Goal: Task Accomplishment & Management: Manage account settings

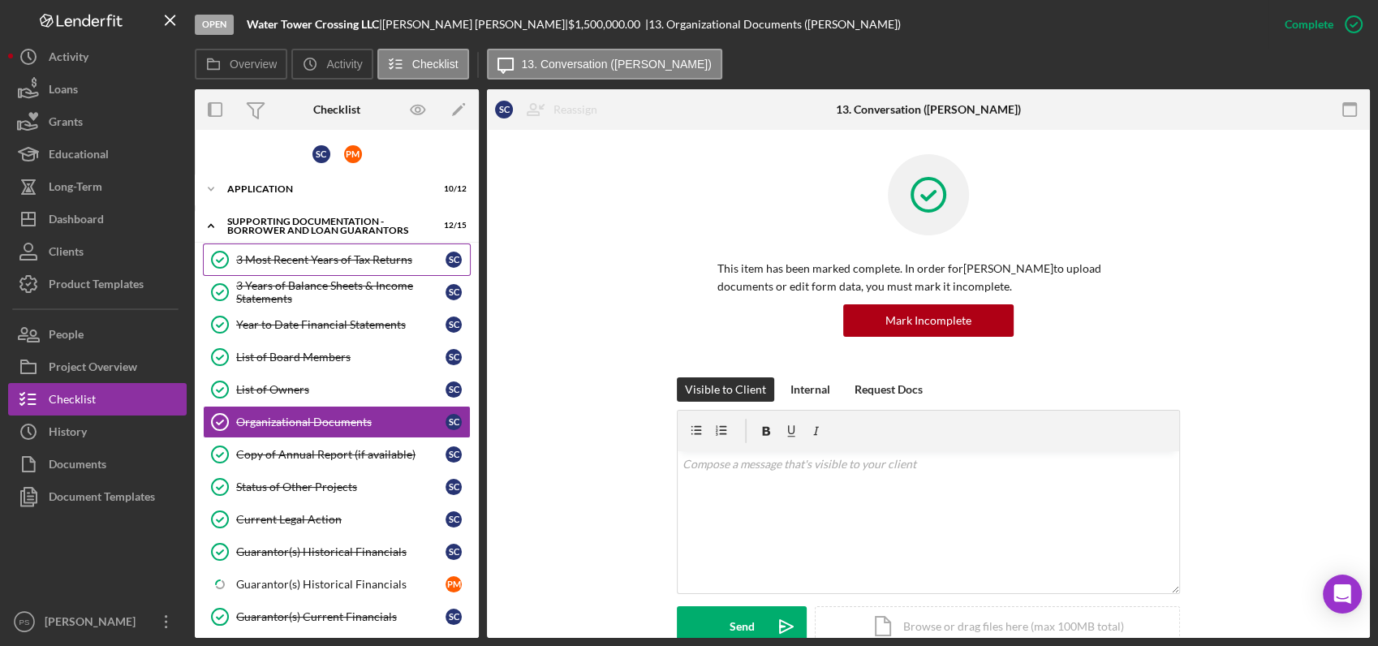
scroll to position [541, 0]
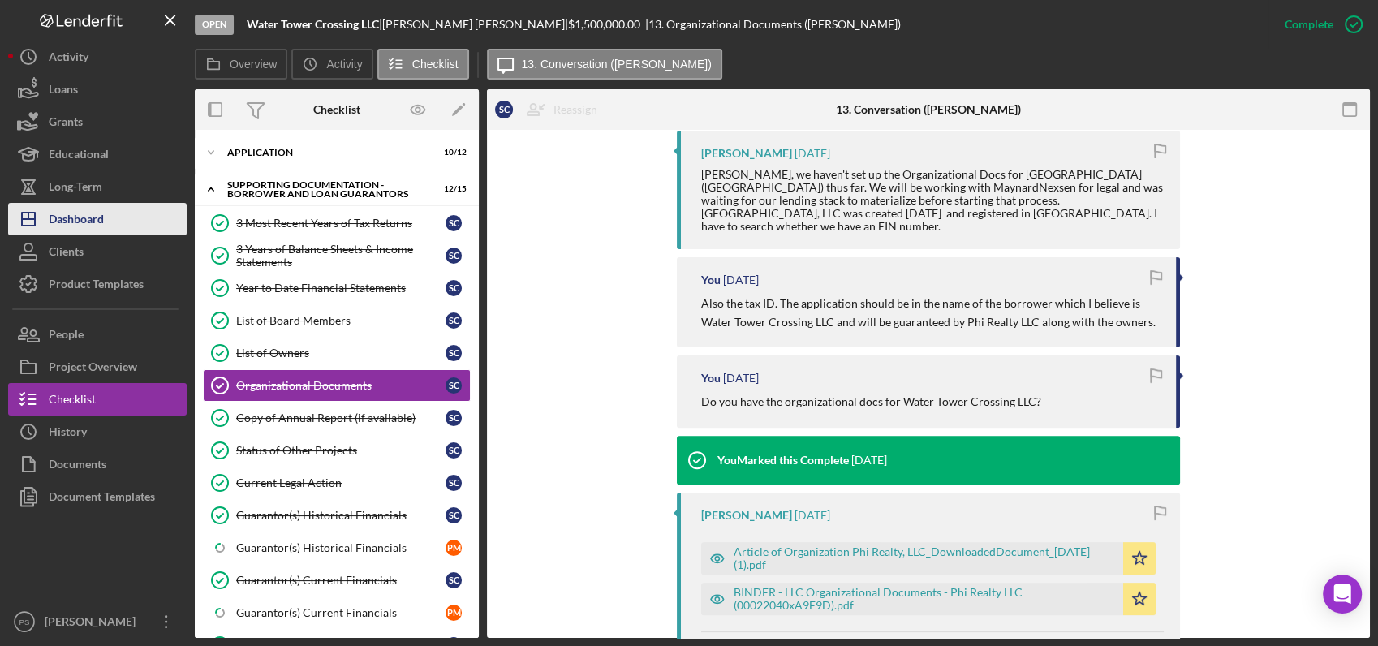
click at [130, 221] on button "Icon/Dashboard Dashboard" at bounding box center [97, 219] width 179 height 32
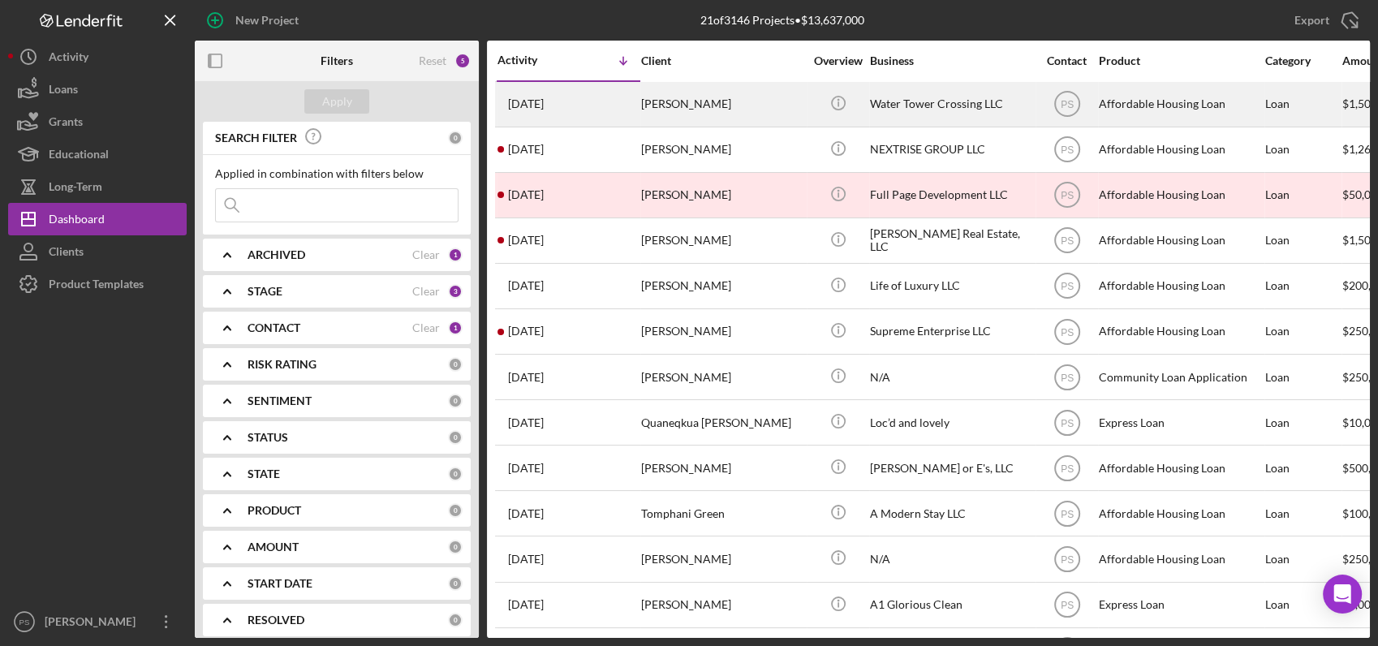
click at [681, 106] on div "[PERSON_NAME]" at bounding box center [722, 104] width 162 height 43
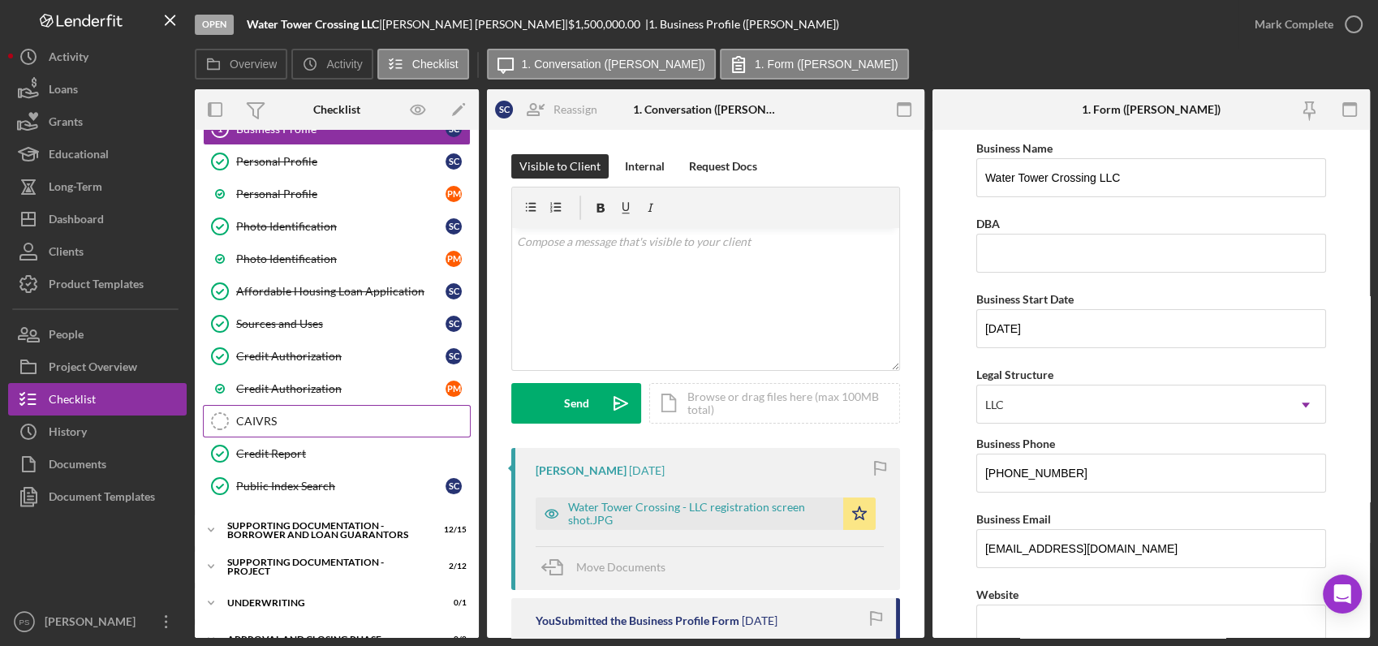
scroll to position [118, 0]
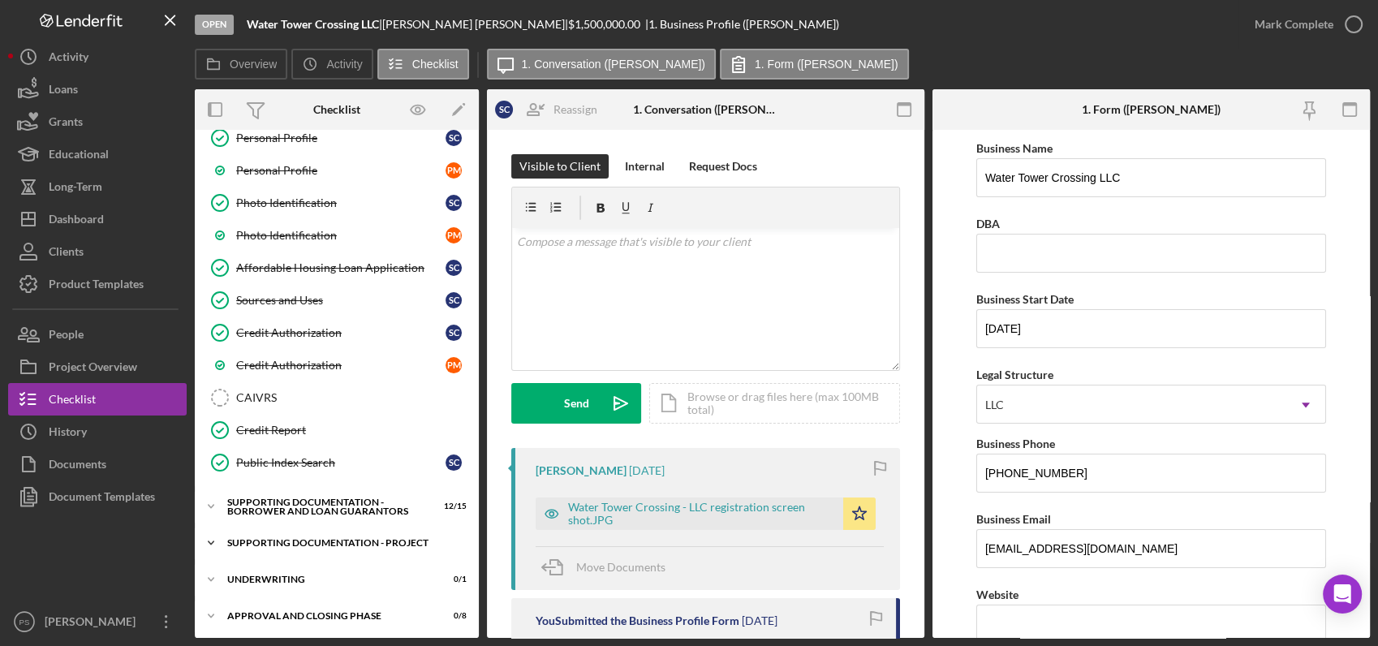
click at [213, 540] on icon "Icon/Expander" at bounding box center [211, 543] width 32 height 32
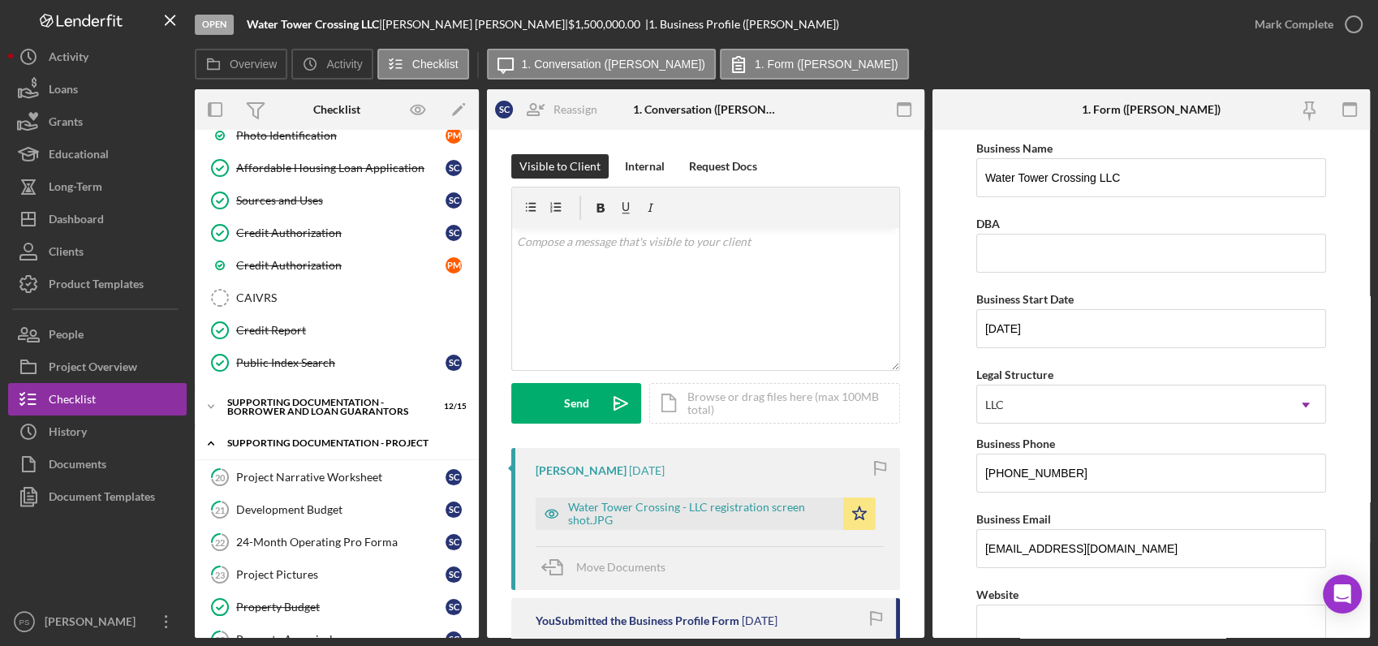
scroll to position [213, 0]
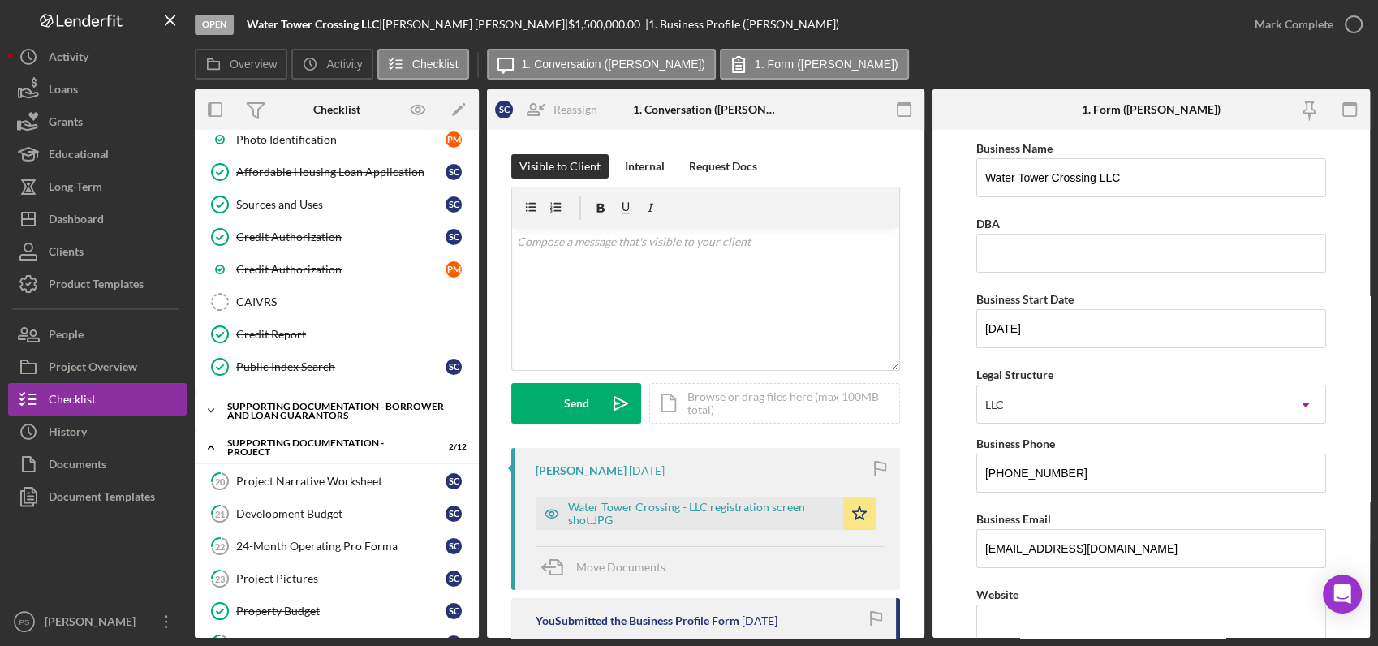
click at [211, 404] on icon "Icon/Expander" at bounding box center [211, 410] width 32 height 32
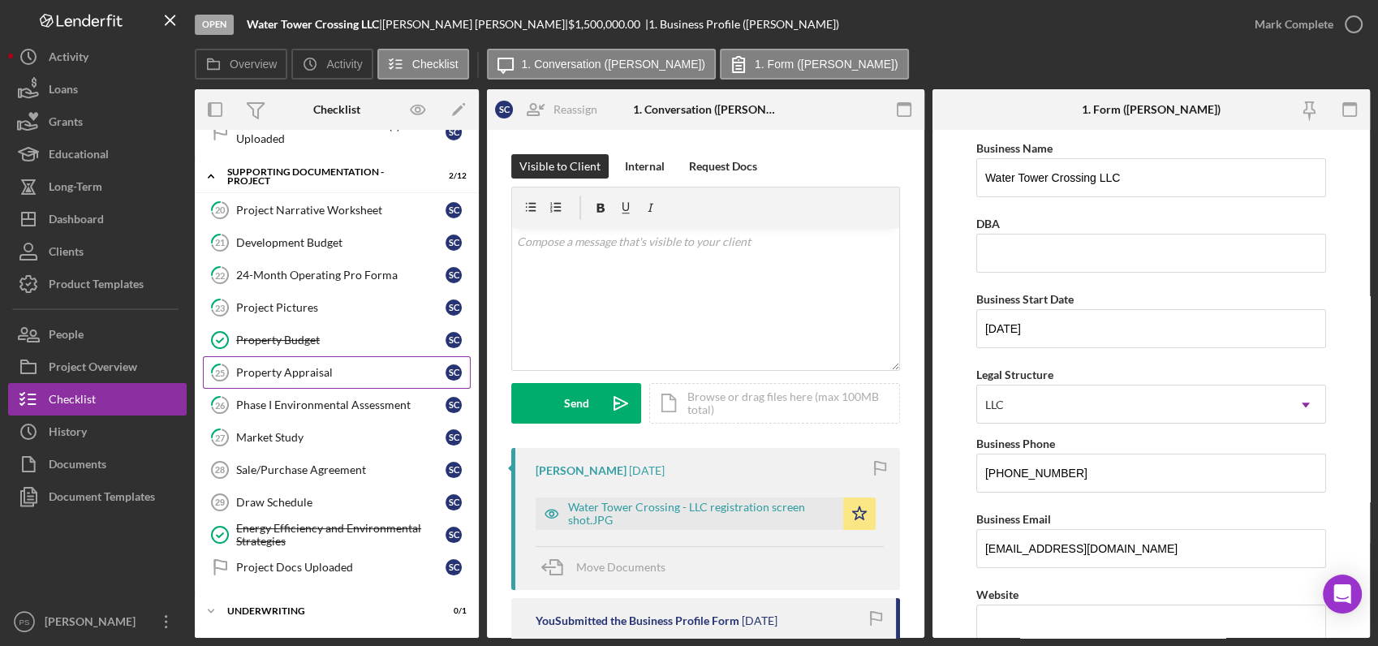
scroll to position [1007, 0]
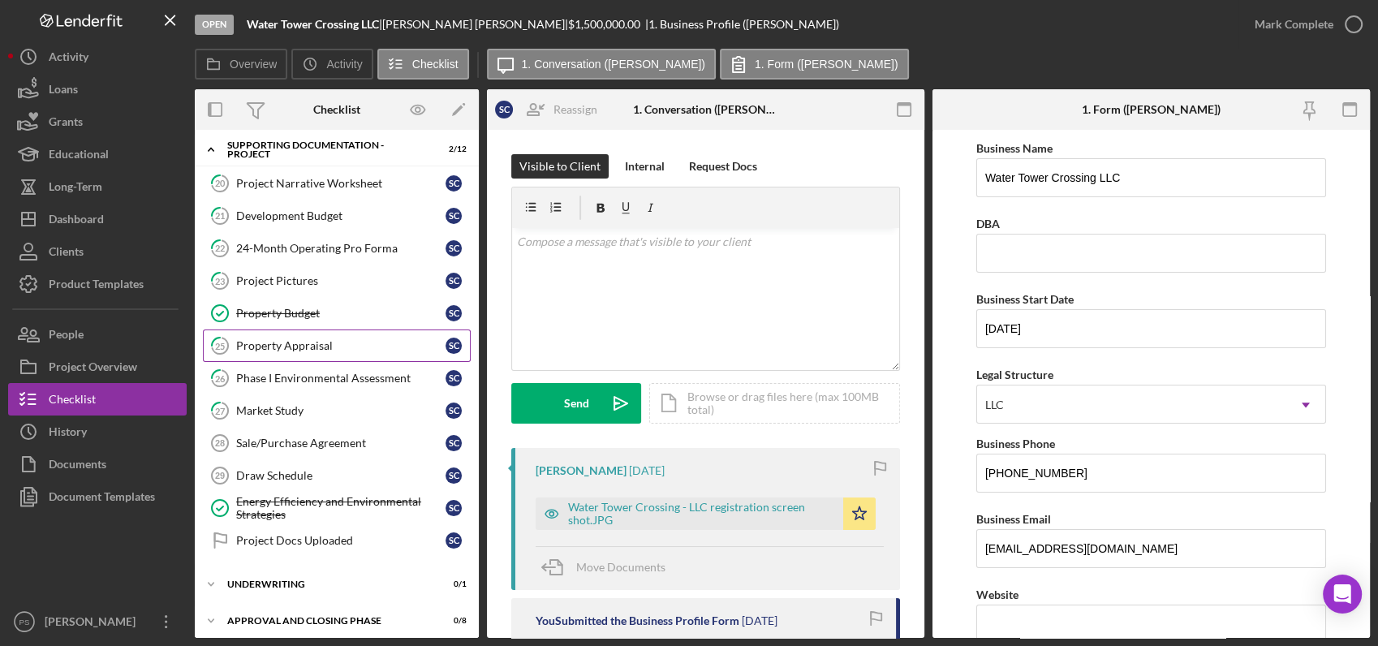
click at [307, 344] on div "Property Appraisal" at bounding box center [340, 345] width 209 height 13
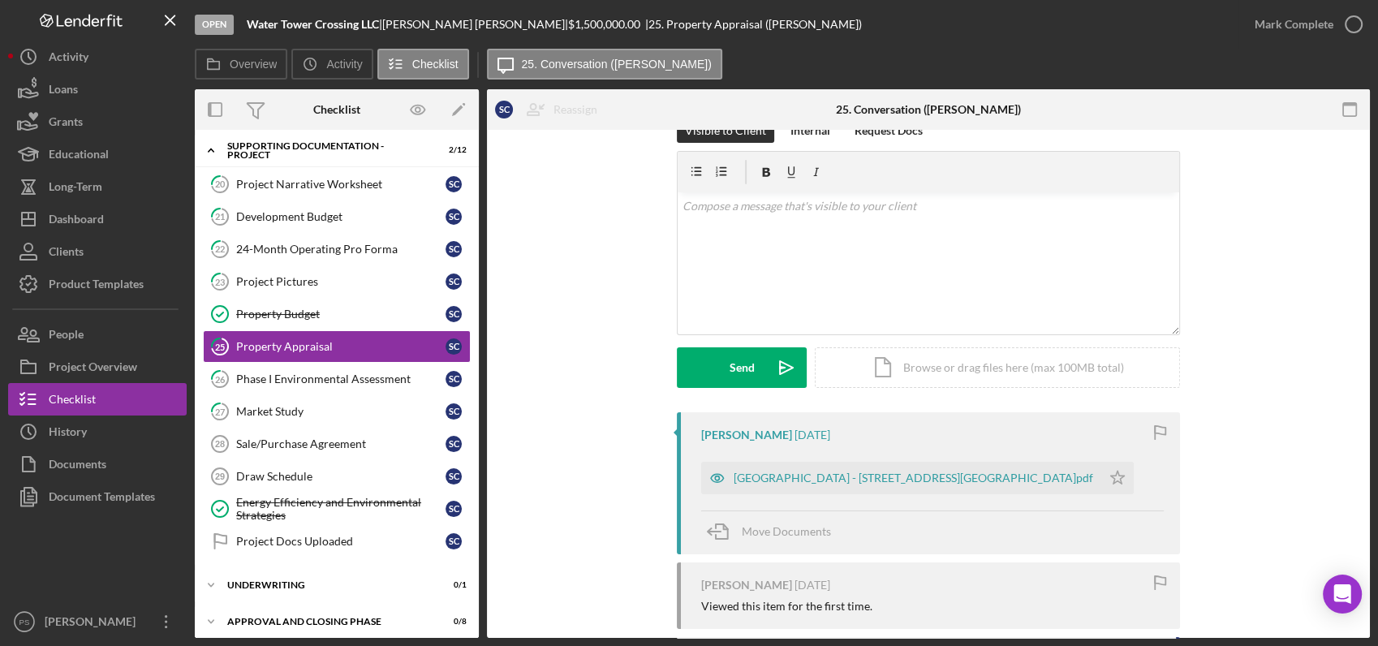
scroll to position [137, 0]
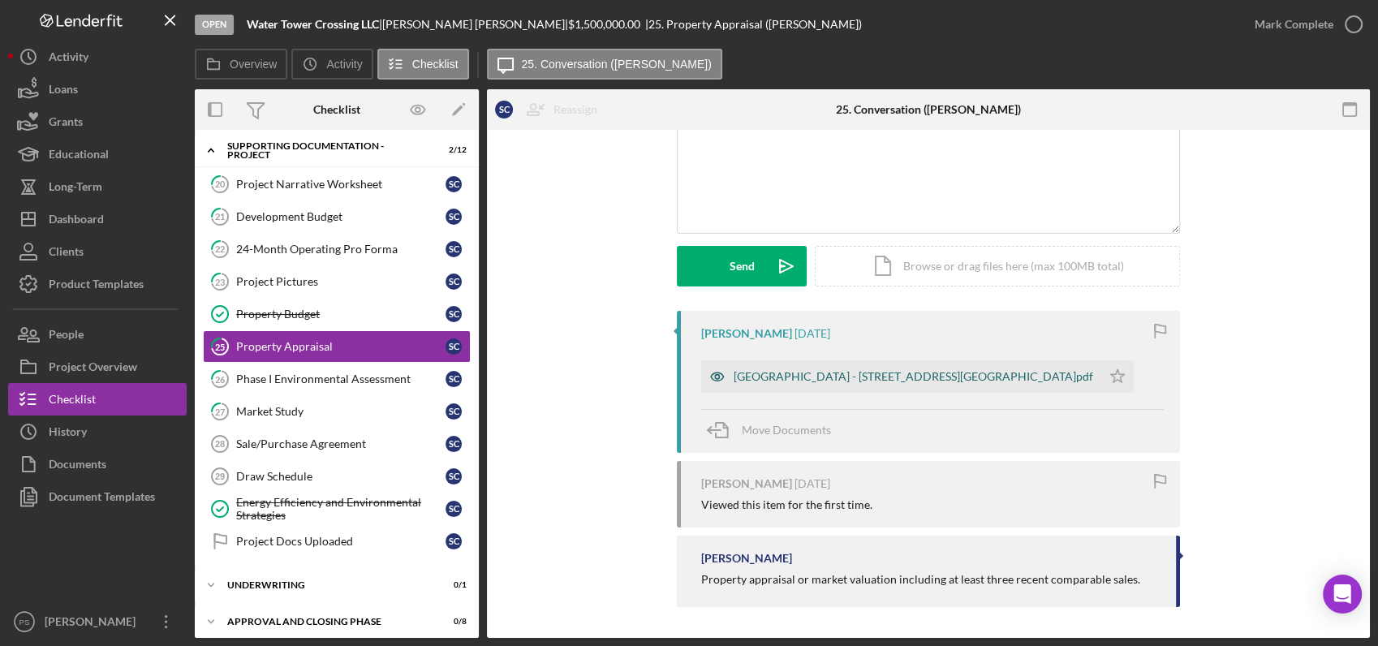
click at [889, 370] on div "[GEOGRAPHIC_DATA] - [STREET_ADDRESS][GEOGRAPHIC_DATA]pdf" at bounding box center [914, 376] width 360 height 13
